Goal: Transaction & Acquisition: Download file/media

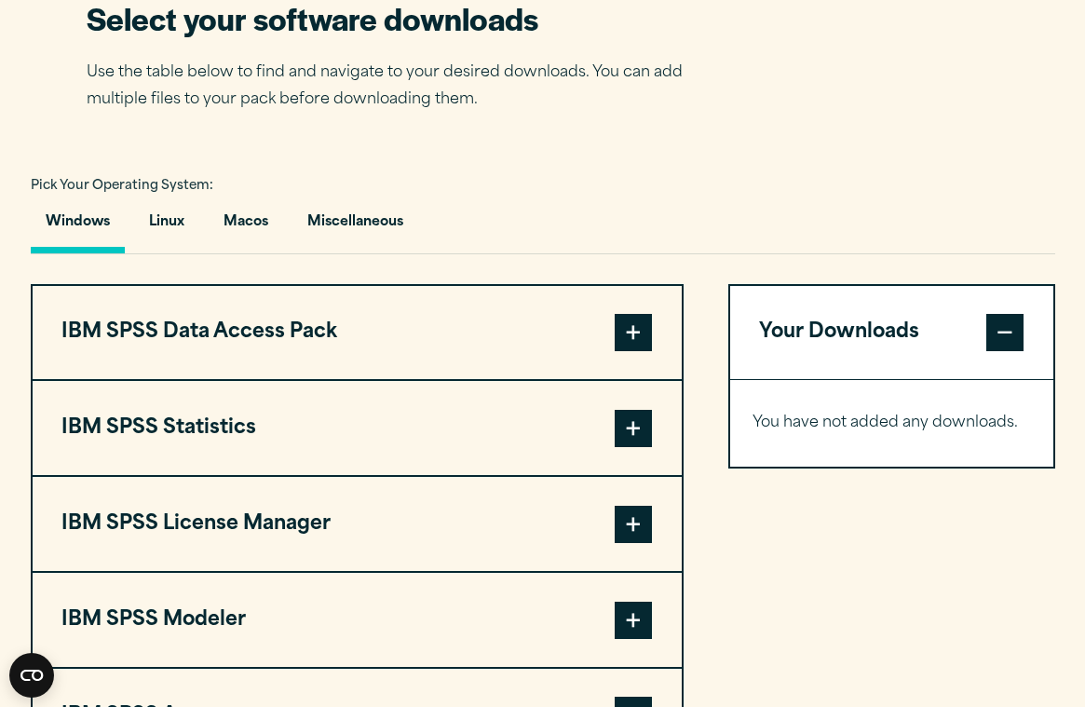
scroll to position [1217, 0]
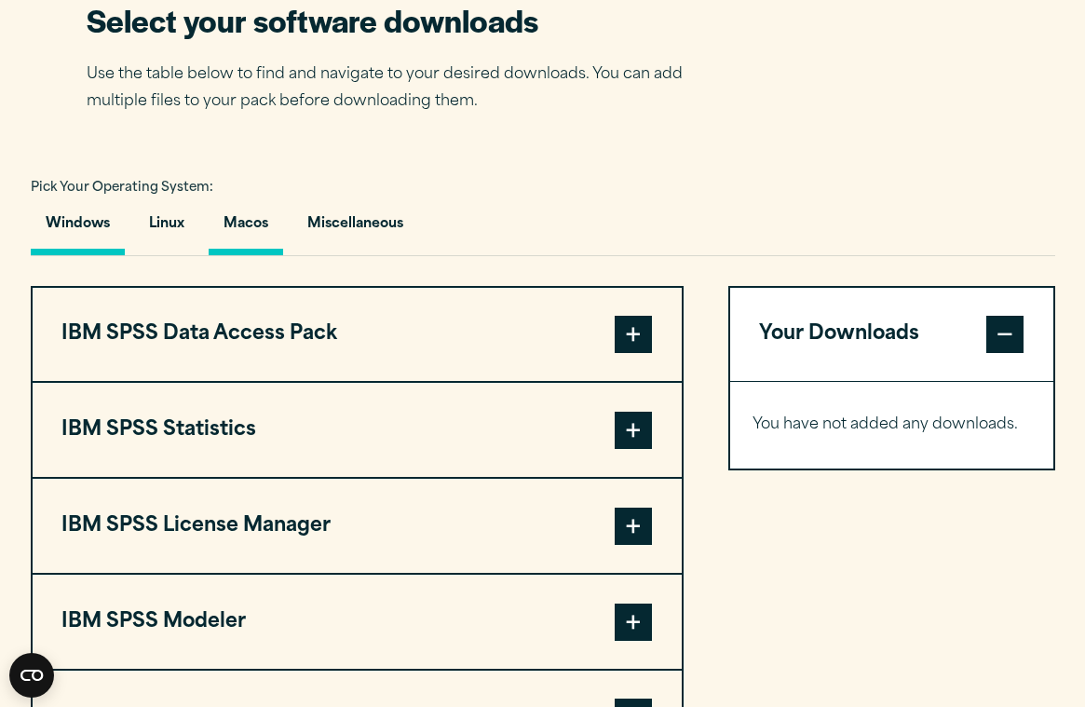
click at [264, 219] on button "Macos" at bounding box center [246, 228] width 75 height 53
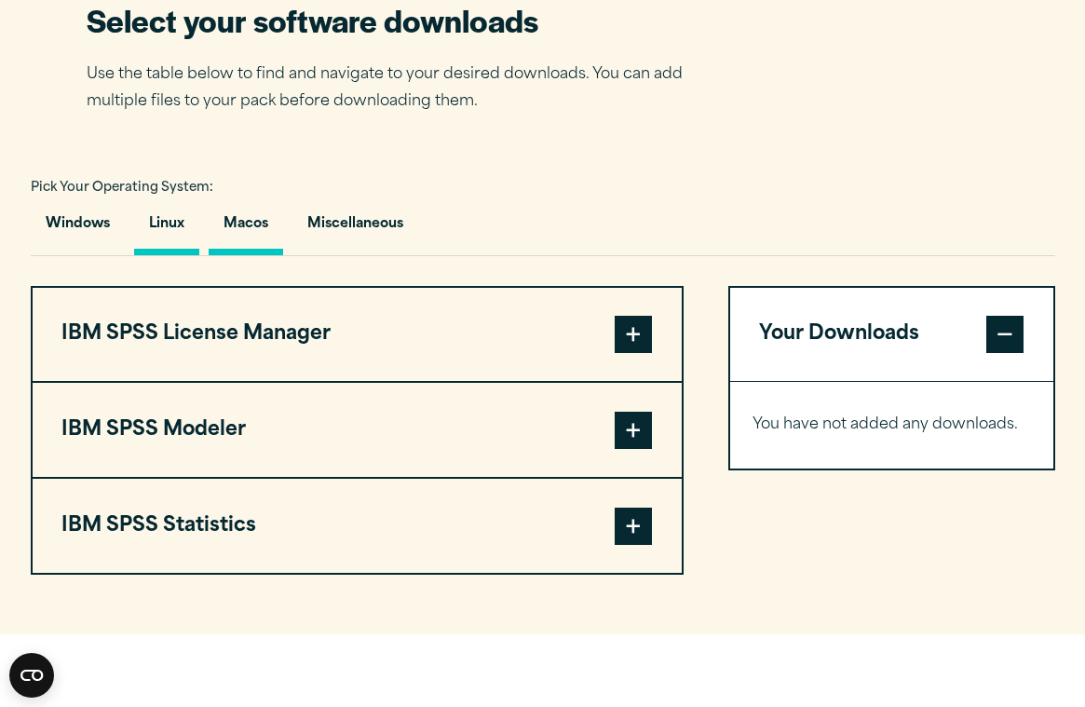
click at [168, 227] on button "Linux" at bounding box center [166, 228] width 65 height 53
click at [315, 227] on button "Miscellaneous" at bounding box center [355, 228] width 126 height 53
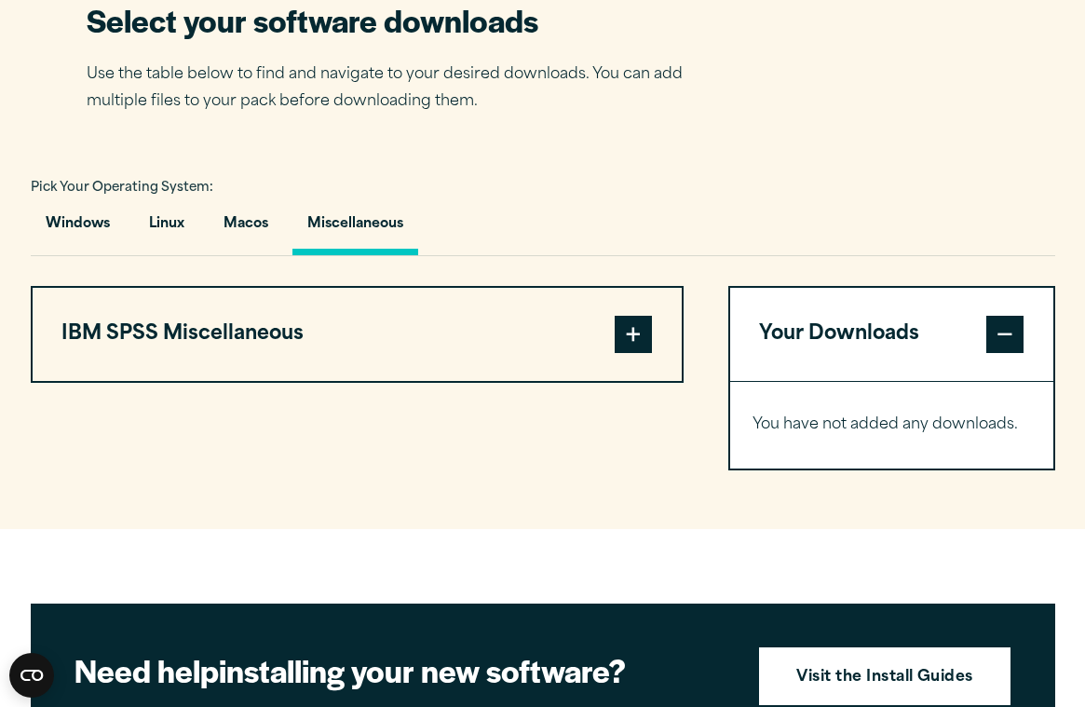
click at [315, 227] on button "Miscellaneous" at bounding box center [355, 228] width 126 height 53
click at [173, 226] on button "Linux" at bounding box center [166, 228] width 65 height 53
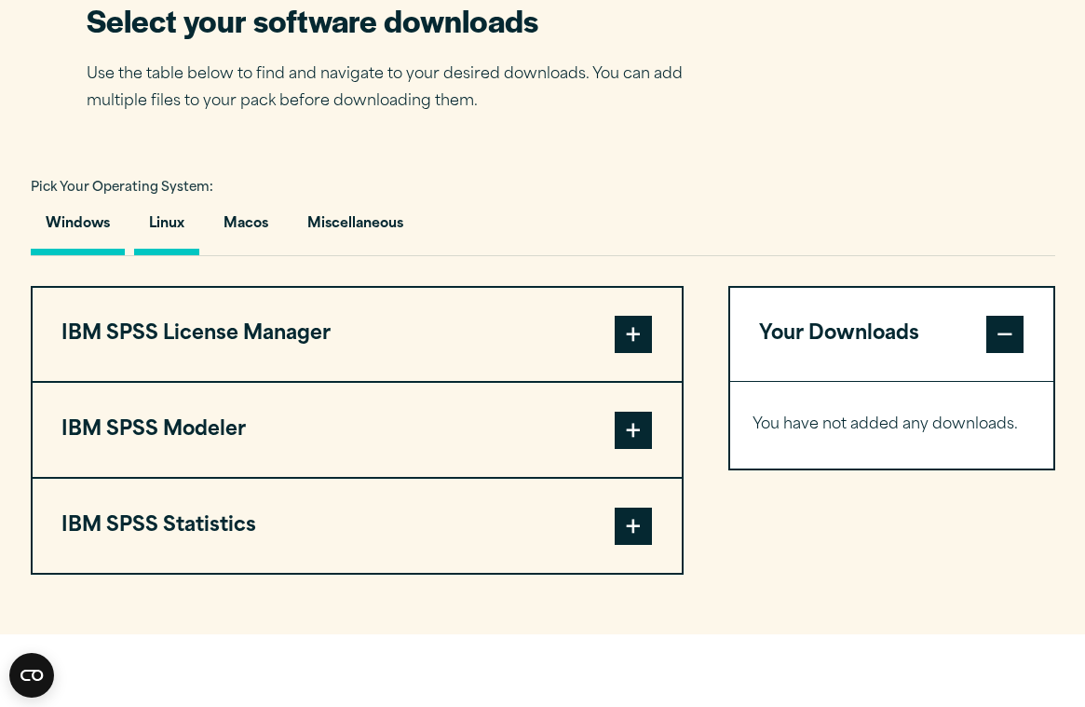
click at [101, 215] on button "Windows" at bounding box center [78, 228] width 94 height 53
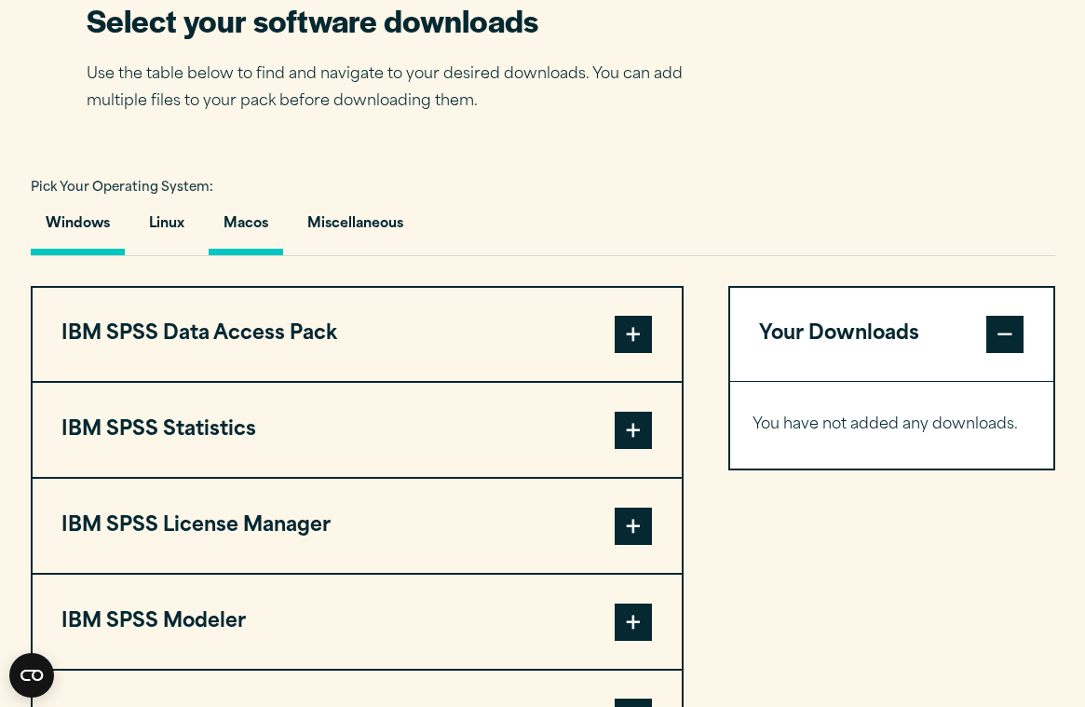
click at [261, 223] on button "Macos" at bounding box center [246, 228] width 75 height 53
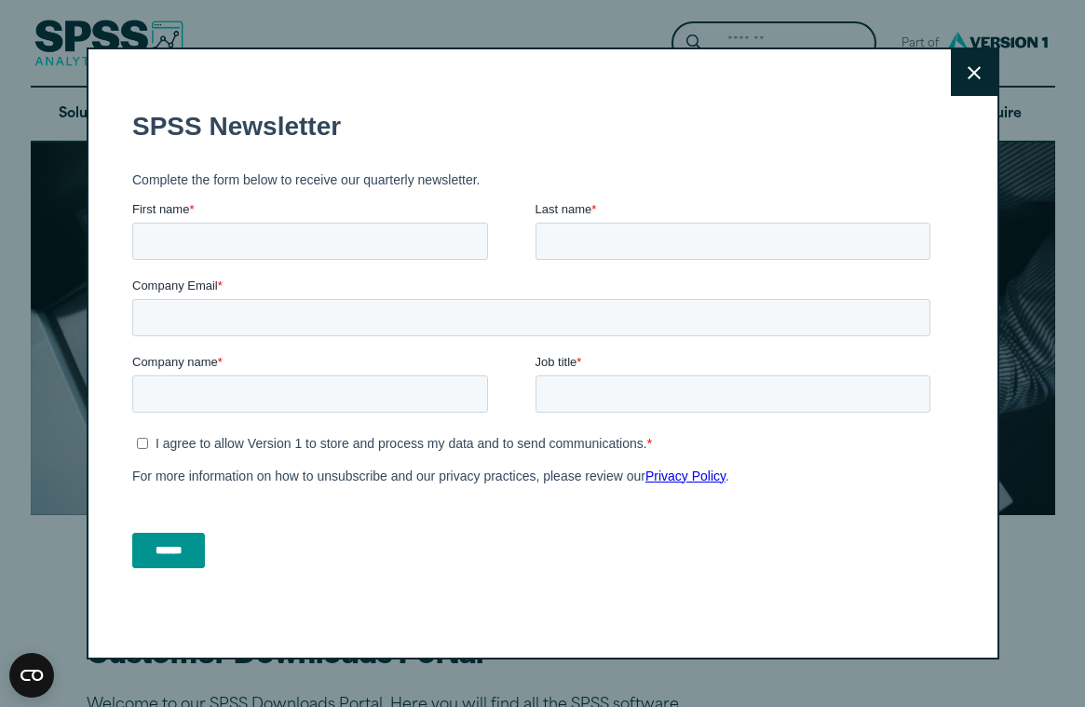
scroll to position [0, 0]
click at [964, 69] on button "Close" at bounding box center [974, 72] width 47 height 47
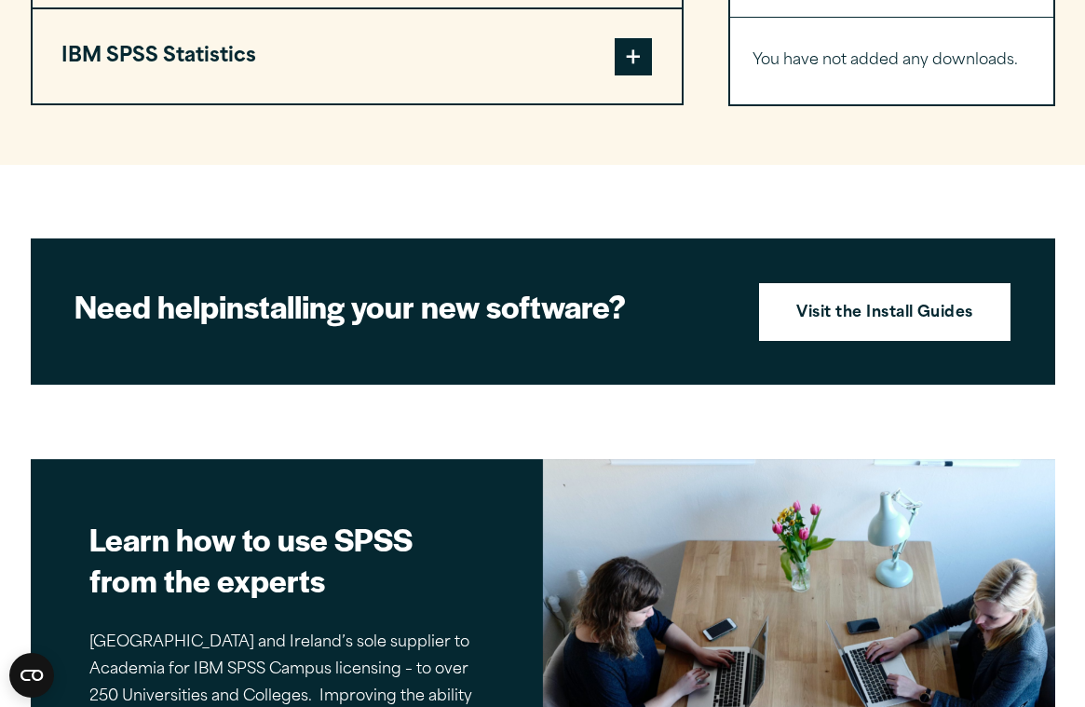
scroll to position [1738, 0]
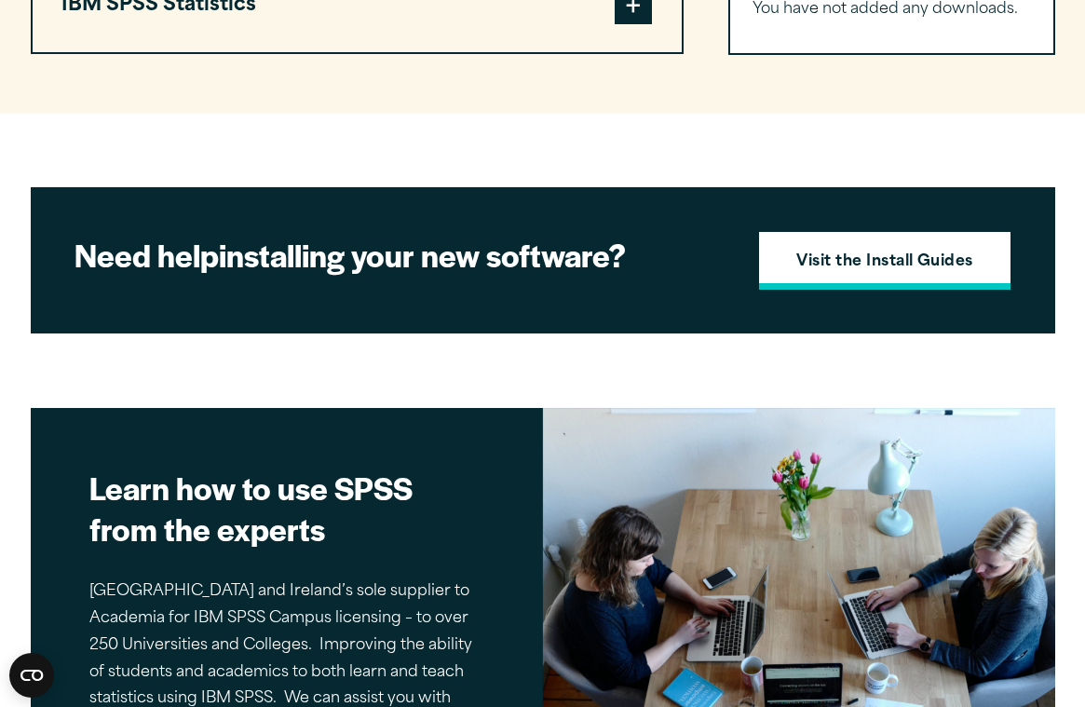
click at [867, 249] on link "Visit the Install Guides" at bounding box center [885, 261] width 252 height 58
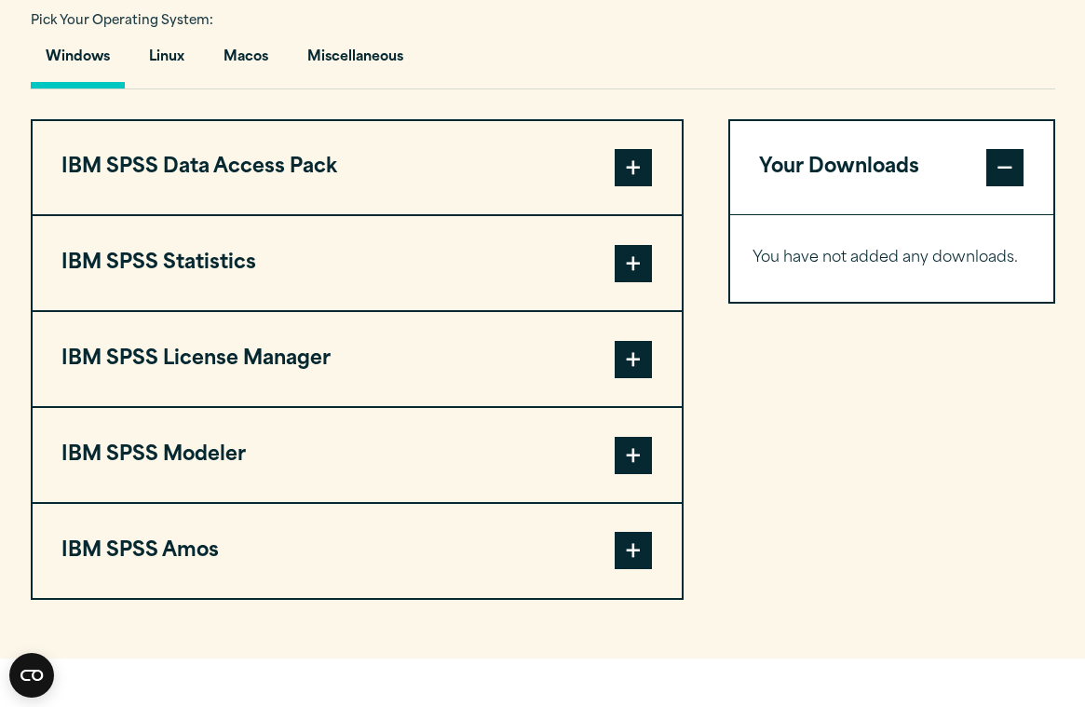
click at [633, 264] on span at bounding box center [633, 263] width 37 height 37
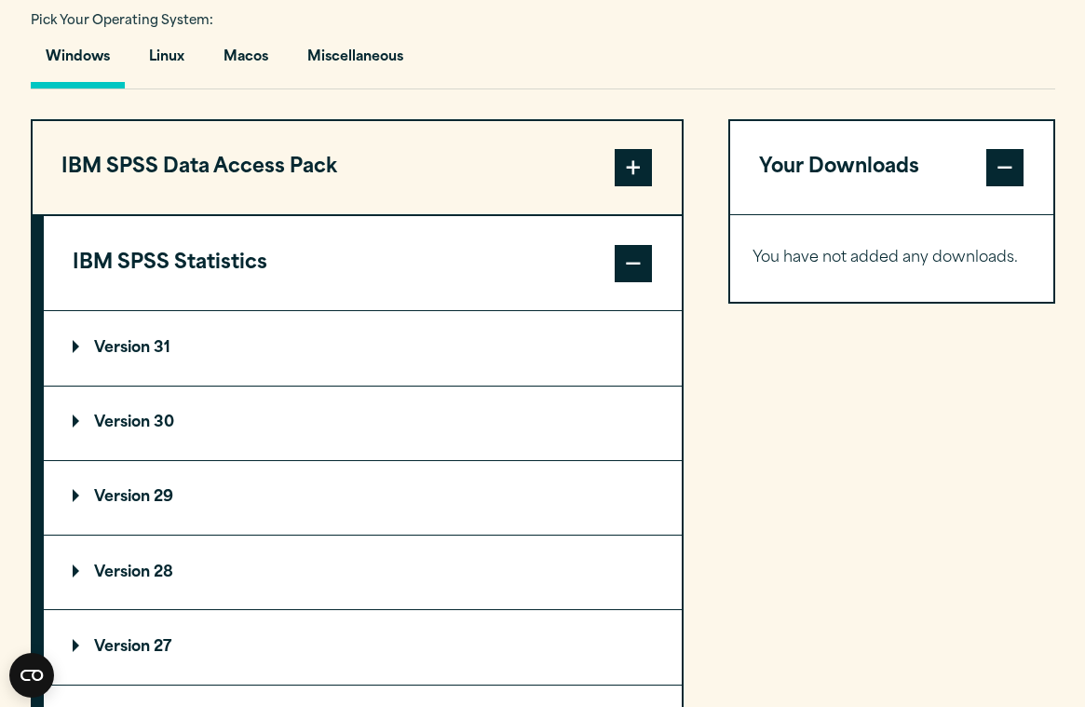
click at [170, 346] on p "Version 31" at bounding box center [122, 348] width 98 height 15
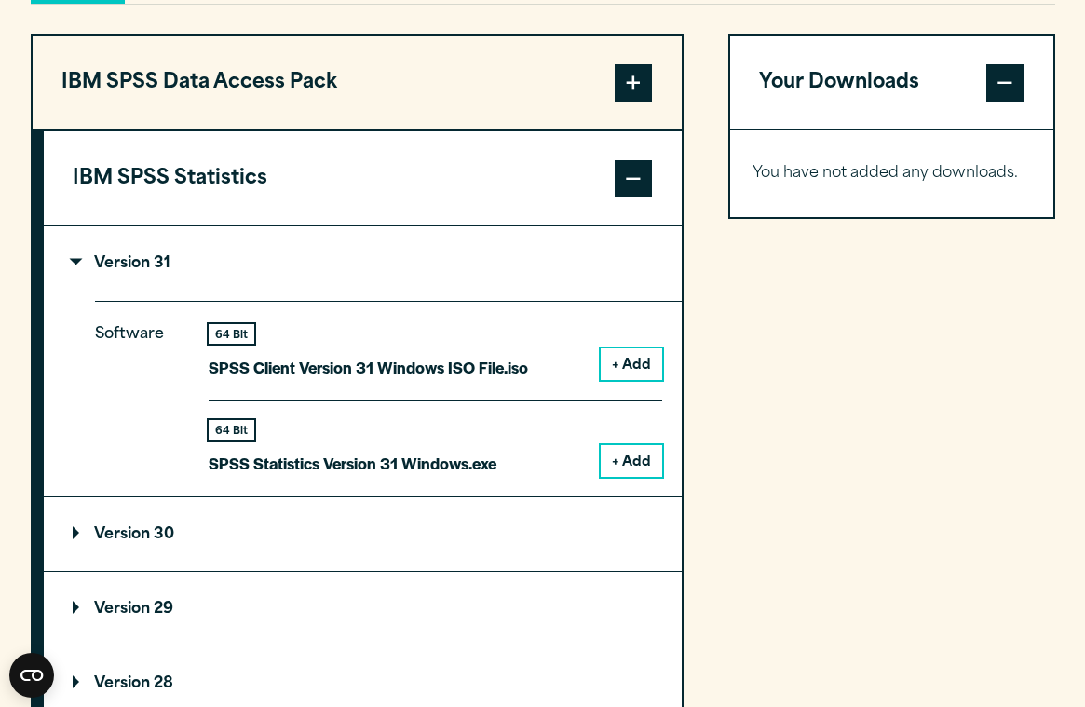
scroll to position [1470, 0]
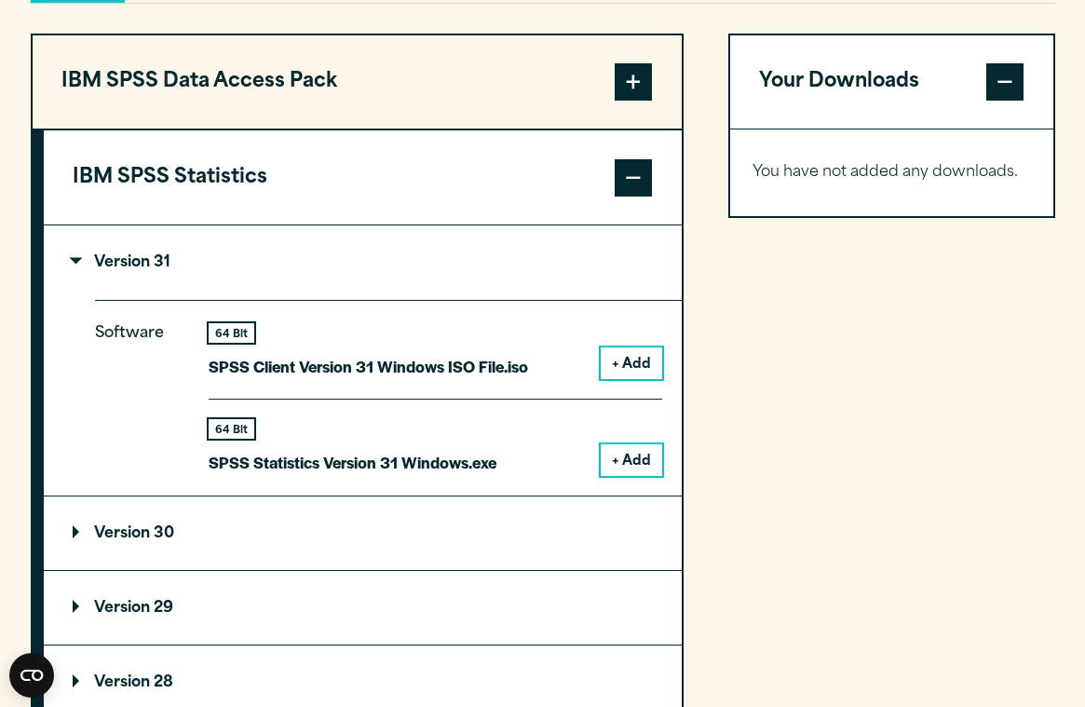
click at [614, 364] on button "+ Add" at bounding box center [631, 363] width 61 height 32
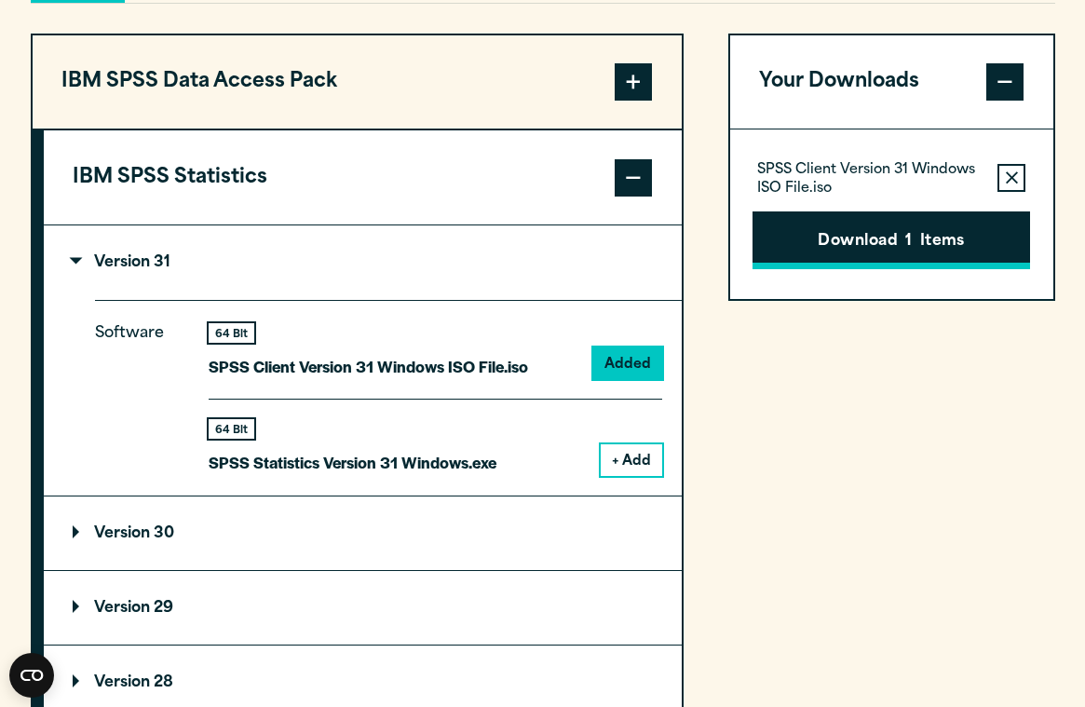
click at [884, 246] on button "Download 1 Items" at bounding box center [892, 240] width 278 height 58
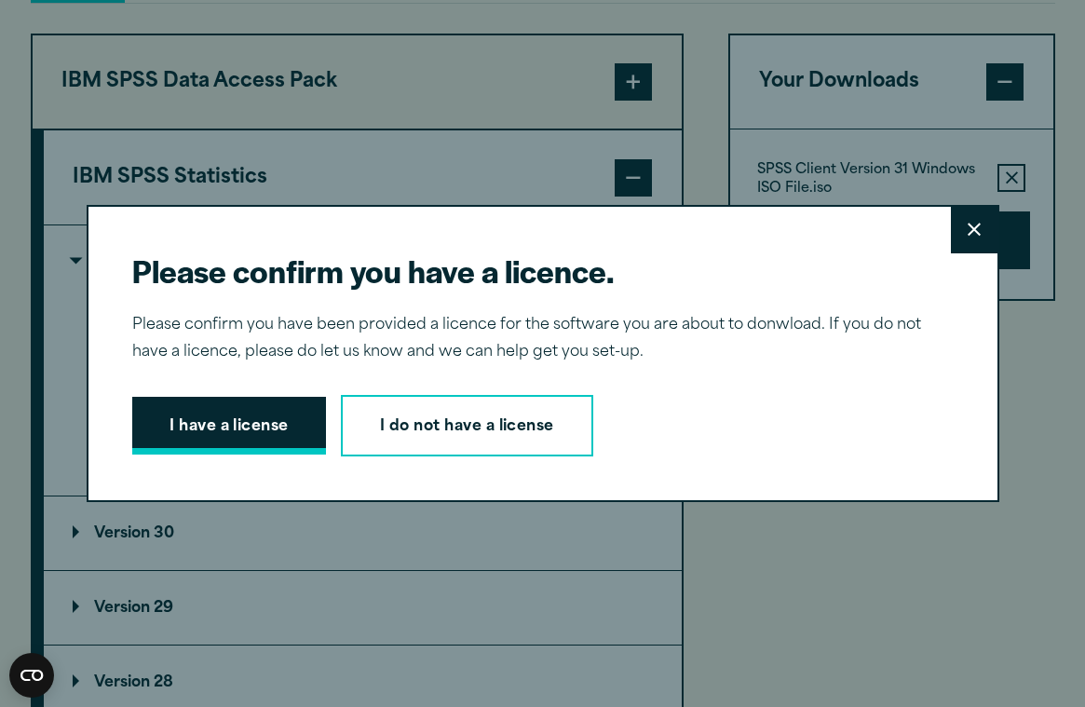
click at [263, 424] on button "I have a license" at bounding box center [229, 426] width 194 height 58
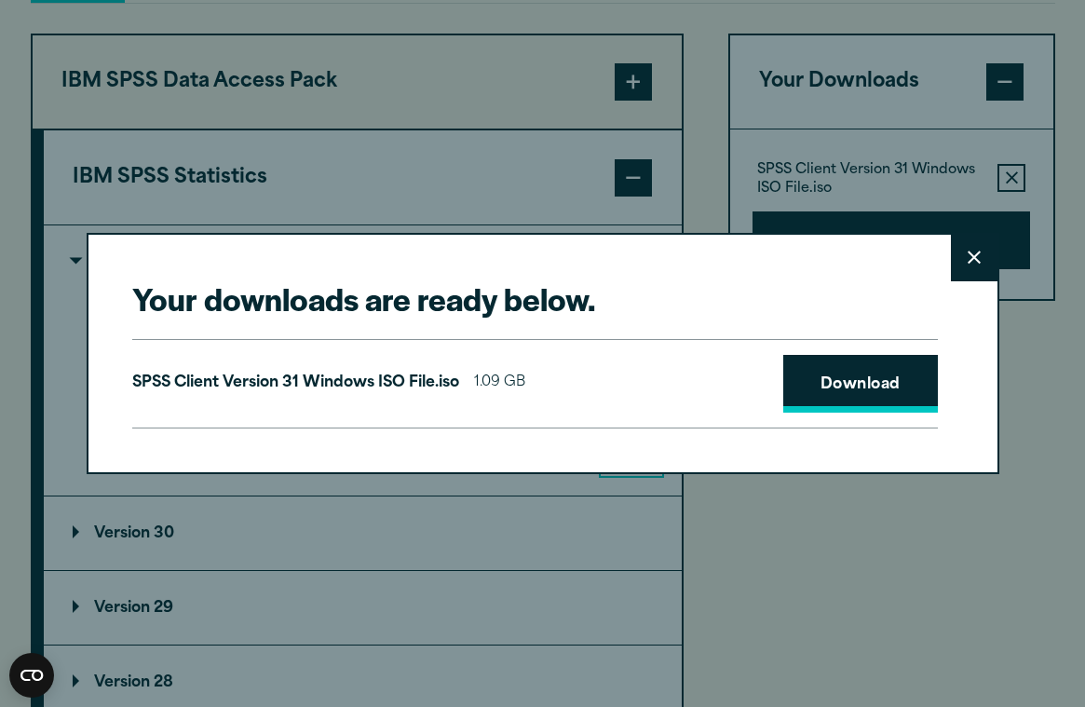
click at [837, 387] on link "Download" at bounding box center [860, 384] width 155 height 58
click at [966, 257] on button "Close" at bounding box center [974, 258] width 47 height 47
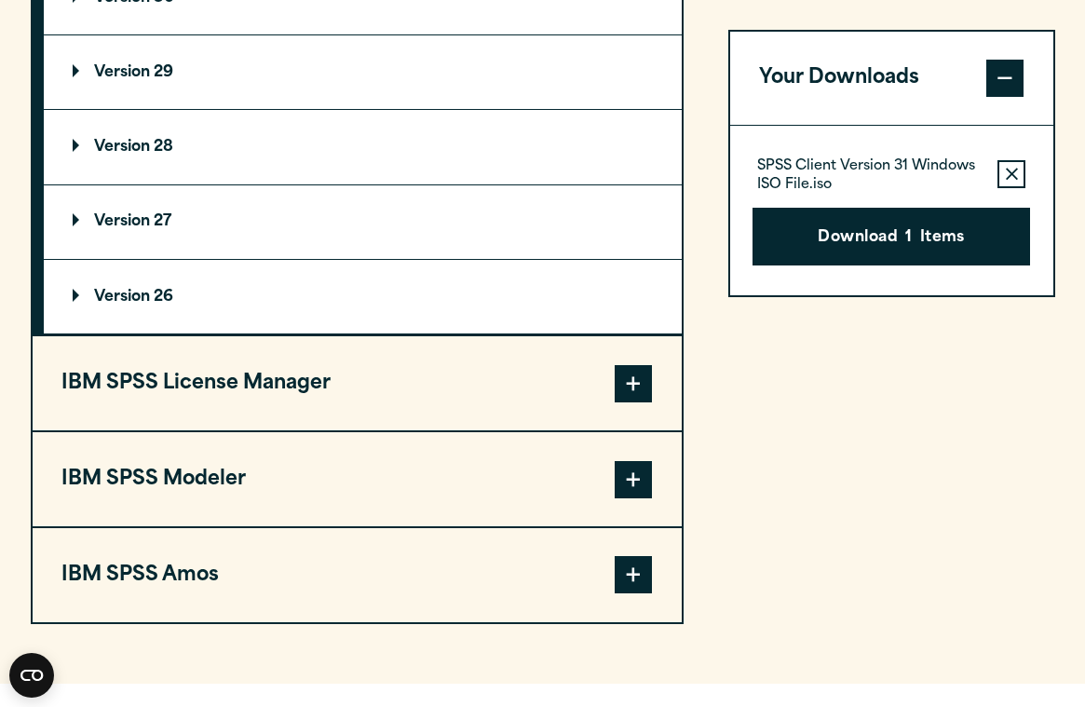
scroll to position [2000, 0]
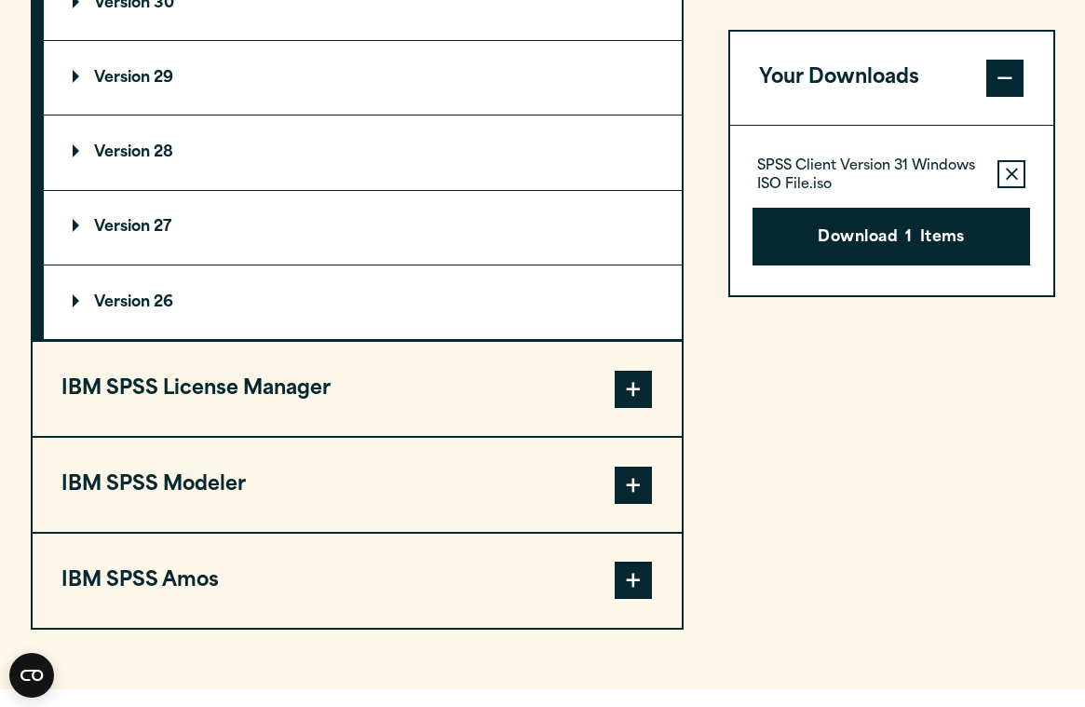
click at [1008, 185] on button "Remove this item from your software download list" at bounding box center [1012, 174] width 28 height 28
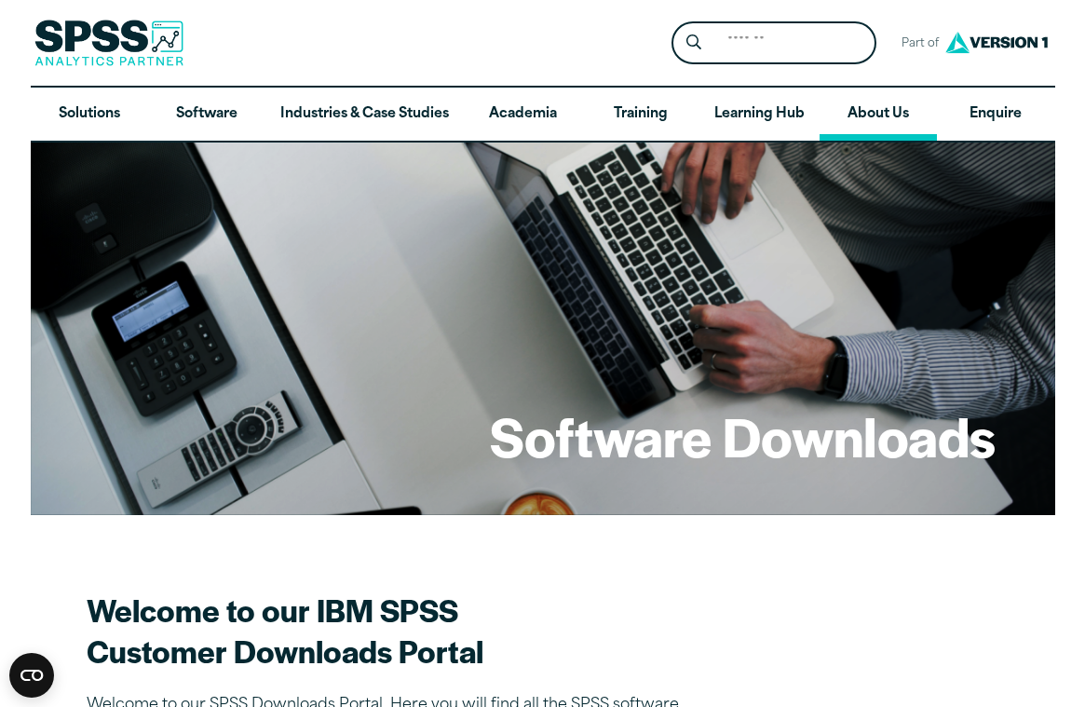
scroll to position [0, 0]
